Goal: Task Accomplishment & Management: Complete application form

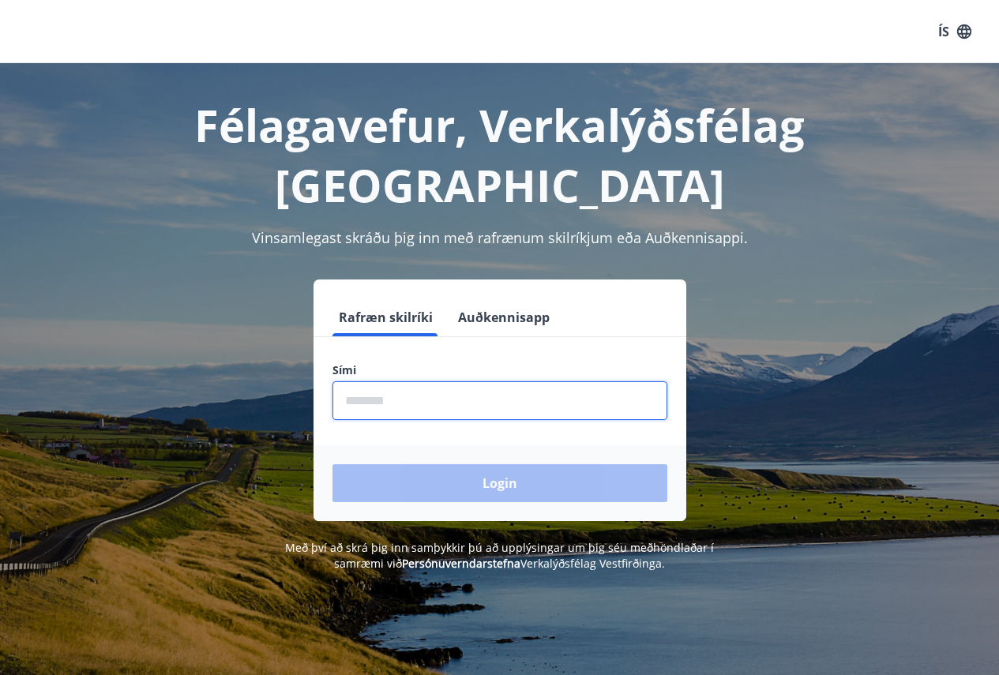
click at [379, 381] on input "phone" at bounding box center [499, 400] width 335 height 39
type input "********"
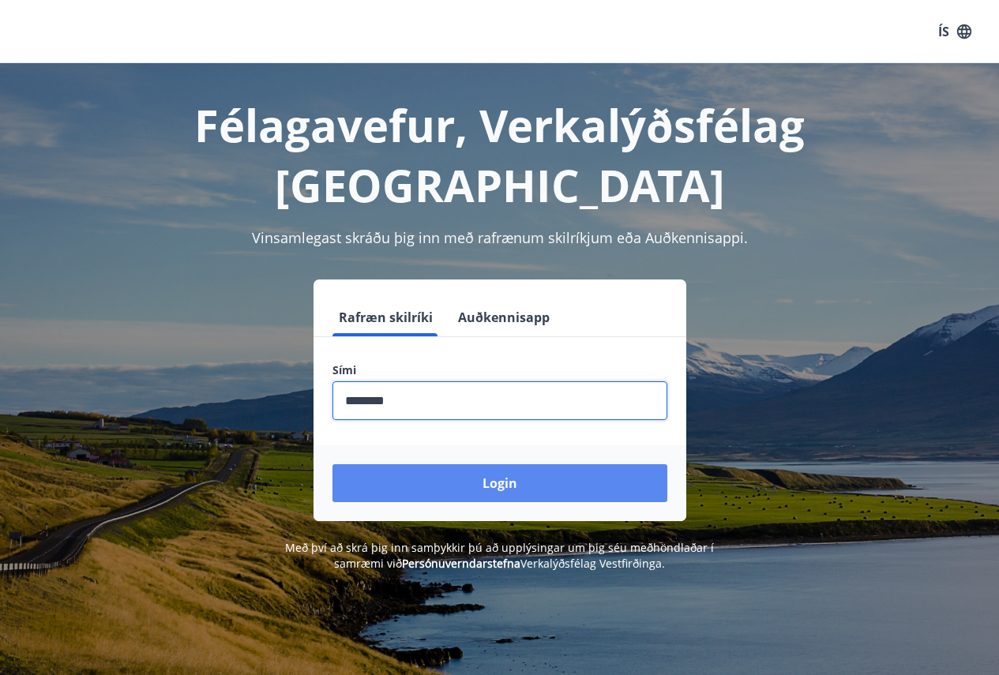
click at [518, 464] on button "Login" at bounding box center [499, 483] width 335 height 38
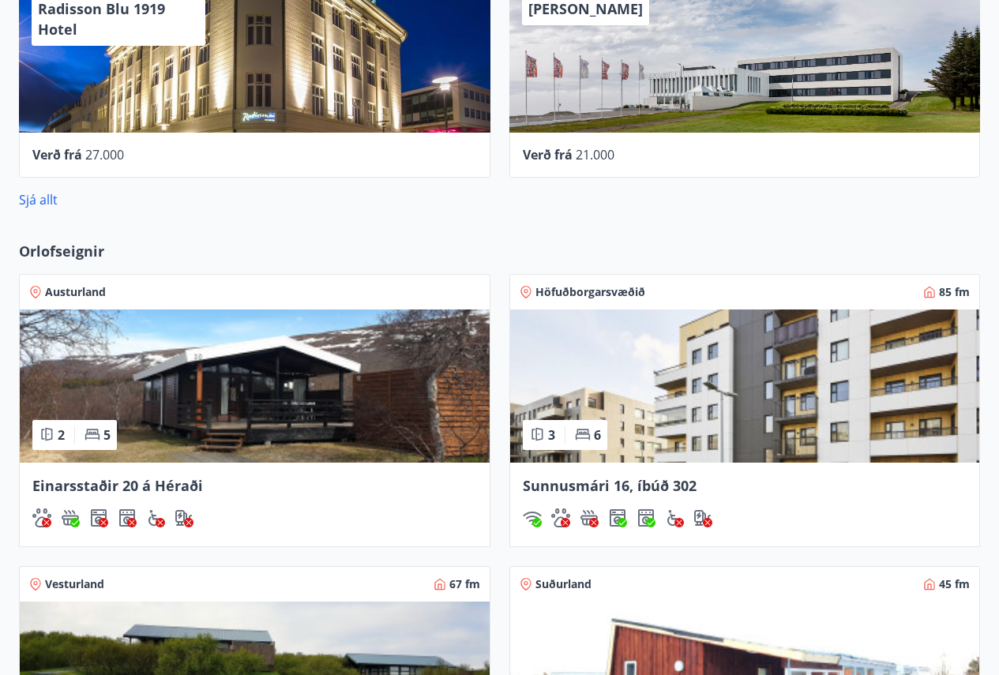
scroll to position [1106, 0]
